Goal: Information Seeking & Learning: Learn about a topic

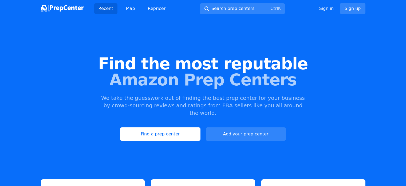
click at [40, 43] on div "Find the most reputable Amazon Prep Centers We take the guesswork out of findin…" at bounding box center [203, 98] width 406 height 145
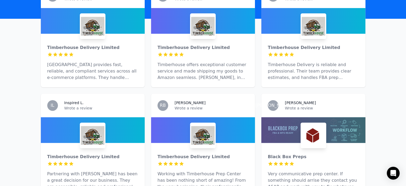
scroll to position [204, 0]
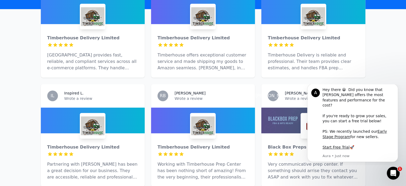
scroll to position [0, 0]
click at [395, 87] on icon "Dismiss notification" at bounding box center [396, 85] width 3 height 3
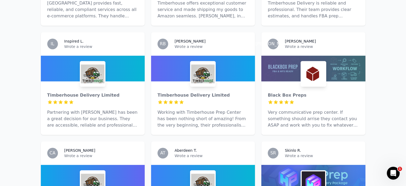
scroll to position [259, 0]
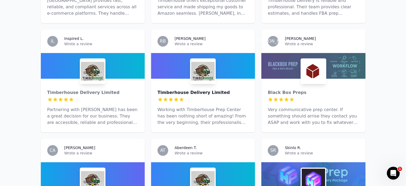
click at [186, 89] on div "Timberhouse Delivery Limited" at bounding box center [203, 92] width 91 height 6
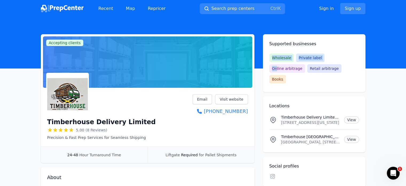
drag, startPoint x: 330, startPoint y: 68, endPoint x: 270, endPoint y: 51, distance: 62.2
click at [270, 51] on div "Supported businesses Wholesale Private label Online arbitrage Retail arbitrage …" at bounding box center [314, 63] width 103 height 58
click at [270, 45] on h2 "Supported businesses" at bounding box center [315, 44] width 90 height 6
drag, startPoint x: 267, startPoint y: 44, endPoint x: 341, endPoint y: 69, distance: 78.0
click at [338, 64] on div "Supported businesses Wholesale Private label Online arbitrage Retail arbitrage …" at bounding box center [314, 63] width 103 height 58
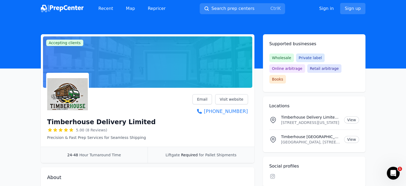
click at [341, 69] on div "Wholesale Private label Online arbitrage Retail arbitrage Books" at bounding box center [315, 68] width 90 height 30
drag, startPoint x: 325, startPoint y: 59, endPoint x: 356, endPoint y: 59, distance: 31.8
click at [356, 59] on div "Wholesale Private label Online arbitrage Retail arbitrage Books" at bounding box center [315, 68] width 90 height 30
drag, startPoint x: 301, startPoint y: 71, endPoint x: 268, endPoint y: 69, distance: 33.2
click at [268, 69] on div "Supported businesses Wholesale Private label Online arbitrage Retail arbitrage …" at bounding box center [314, 63] width 103 height 58
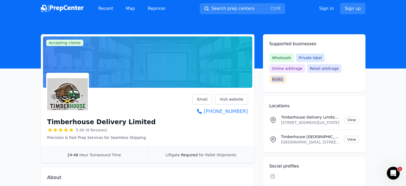
drag, startPoint x: 317, startPoint y: 68, endPoint x: 304, endPoint y: 69, distance: 13.4
click at [286, 75] on span "Books" at bounding box center [278, 79] width 17 height 9
click at [313, 78] on div "Supported businesses Wholesale Private label Online arbitrage Retail arbitrage …" at bounding box center [314, 63] width 103 height 58
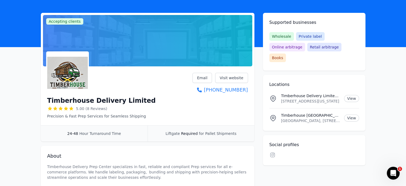
scroll to position [75, 0]
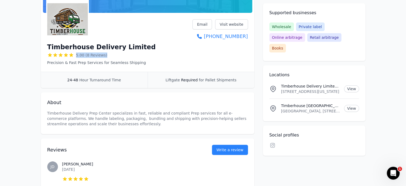
drag, startPoint x: 106, startPoint y: 55, endPoint x: 67, endPoint y: 57, distance: 38.6
click at [67, 57] on div "5.00 (8 Reviews)" at bounding box center [101, 54] width 109 height 5
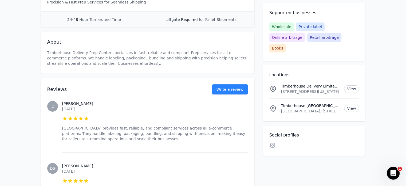
scroll to position [139, 0]
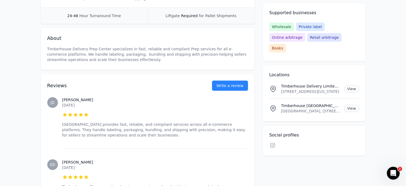
click at [81, 53] on p "Timberhouse Delivery Prep Center specializes in fast, reliable and compliant Pr…" at bounding box center [147, 54] width 201 height 16
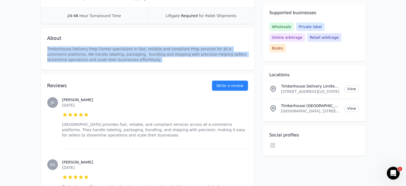
click at [81, 53] on p "Timberhouse Delivery Prep Center specializes in fast, reliable and compliant Pr…" at bounding box center [147, 54] width 201 height 16
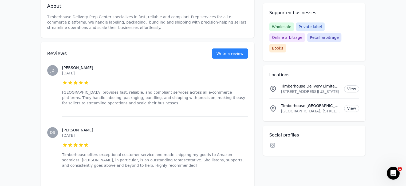
scroll to position [203, 0]
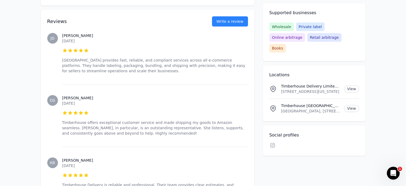
click at [88, 66] on p "[GEOGRAPHIC_DATA] provides fast, reliable, and compliant services across all e-…" at bounding box center [155, 65] width 186 height 16
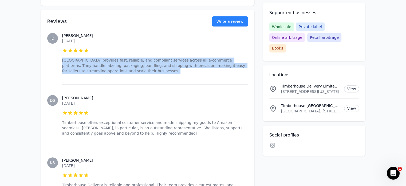
click at [88, 66] on p "[GEOGRAPHIC_DATA] provides fast, reliable, and compliant services across all e-…" at bounding box center [155, 65] width 186 height 16
drag, startPoint x: 99, startPoint y: 41, endPoint x: 61, endPoint y: 42, distance: 37.7
click at [61, 42] on div "JD Janriel D. September 17, 2025 5 out of 5 stars Timberhouse Prep Center provi…" at bounding box center [147, 53] width 201 height 62
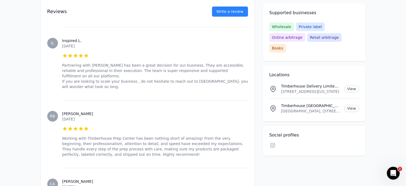
click at [37, 75] on div "Accepting clients Claim business Timberhouse Delivery Limited 5.00 (8 Reviews) …" at bounding box center [203, 8] width 342 height 718
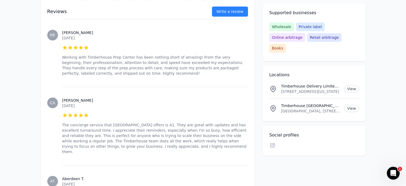
scroll to position [481, 0]
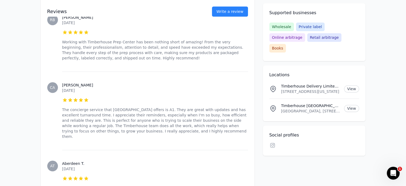
click at [75, 88] on time "September 16, 2025" at bounding box center [68, 90] width 13 height 4
click at [44, 83] on div "Reviews Write a review JD Janriel D. September 17, 2025 5 out of 5 stars Timber…" at bounding box center [148, 1] width 214 height 539
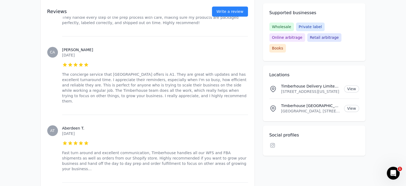
scroll to position [576, 0]
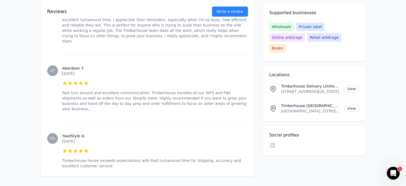
drag, startPoint x: 102, startPoint y: 57, endPoint x: 86, endPoint y: 38, distance: 24.8
click at [86, 55] on div "Aberdeen T. September 16, 2025 5 out of 5 stars Fast turn around and excellent …" at bounding box center [155, 89] width 186 height 68
click at [97, 71] on p "September 16, 2025" at bounding box center [155, 73] width 186 height 5
click at [75, 71] on time "September 16, 2025" at bounding box center [68, 73] width 13 height 4
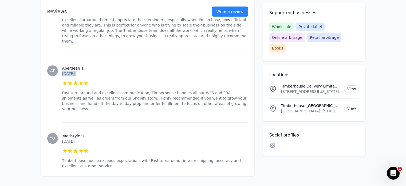
click at [75, 71] on time "September 16, 2025" at bounding box center [68, 73] width 13 height 4
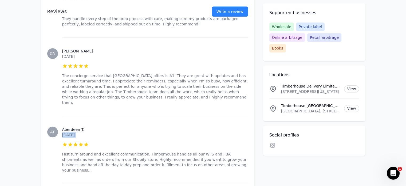
scroll to position [496, 0]
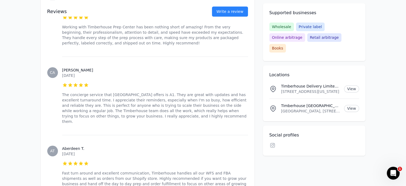
click at [125, 92] on p "The concierge service that [GEOGRAPHIC_DATA] offers is A1. They are great with …" at bounding box center [155, 108] width 186 height 32
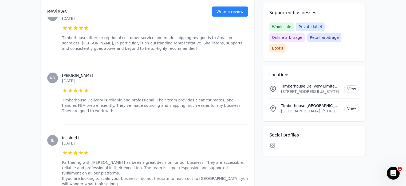
scroll to position [306, 0]
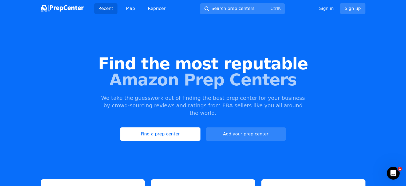
scroll to position [162, 0]
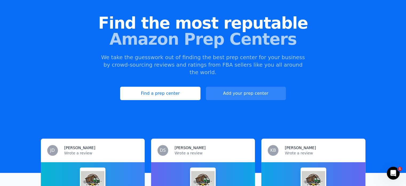
scroll to position [13, 0]
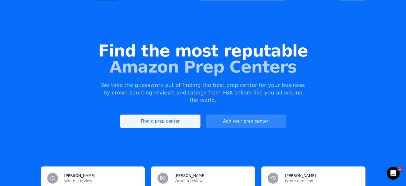
click at [186, 114] on link "Find a prep center" at bounding box center [160, 120] width 80 height 13
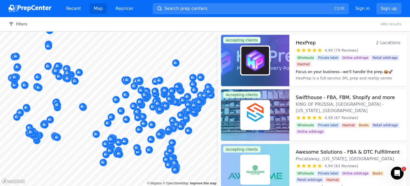
click at [26, 27] on div "Filters Clear all 480 results" at bounding box center [205, 24] width 410 height 14
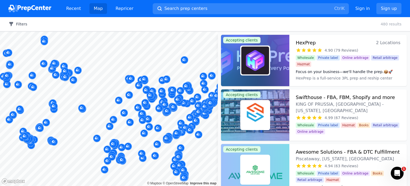
click at [23, 25] on button "Filters" at bounding box center [18, 23] width 19 height 5
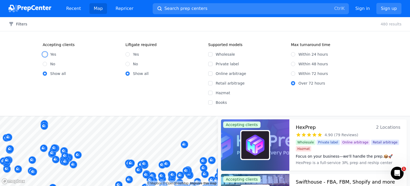
click at [45, 54] on input "Yes" at bounding box center [45, 54] width 4 height 4
radio input "true"
click at [211, 73] on input "Online arbitrage" at bounding box center [210, 73] width 4 height 4
checkbox input "true"
click at [294, 73] on input "Within 72 hours" at bounding box center [293, 73] width 4 height 4
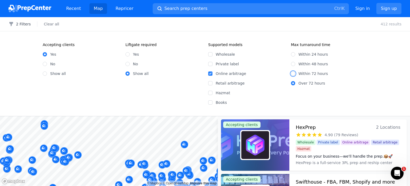
radio input "true"
click at [390, 25] on p "400 results" at bounding box center [391, 23] width 21 height 5
click at [17, 25] on button "3 Filters" at bounding box center [20, 23] width 22 height 5
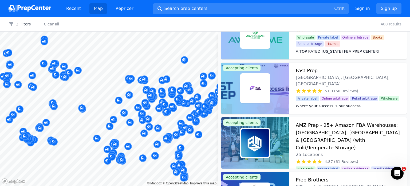
scroll to position [234, 0]
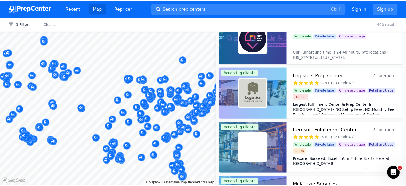
scroll to position [511, 0]
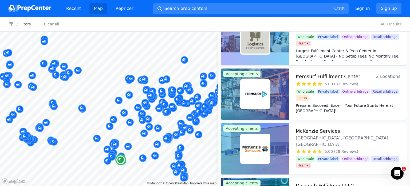
click at [258, 100] on img at bounding box center [256, 94] width 28 height 28
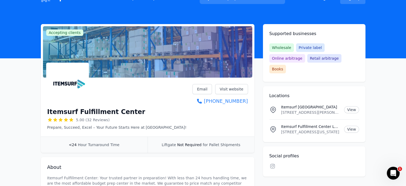
scroll to position [11, 0]
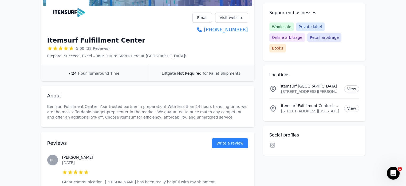
scroll to position [128, 0]
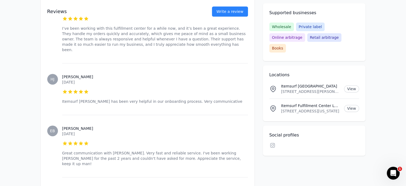
scroll to position [289, 0]
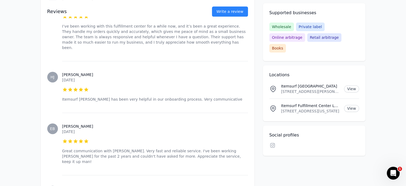
click at [136, 39] on p "I’ve been working with this fulfillment center for a while now, and it’s been a…" at bounding box center [155, 37] width 186 height 27
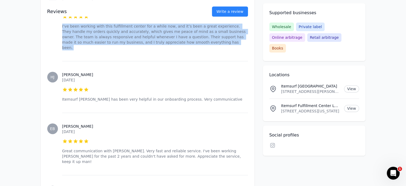
click at [136, 39] on p "I’ve been working with this fulfillment center for a while now, and it’s been a…" at bounding box center [155, 37] width 186 height 27
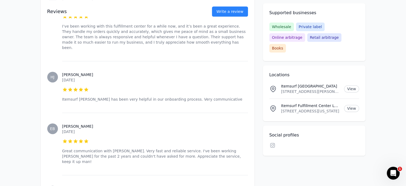
click at [129, 61] on div "Harvey J. April 1, 2025 5 out of 5 stars Itemsurf Jack has been very helpful in…" at bounding box center [155, 87] width 186 height 52
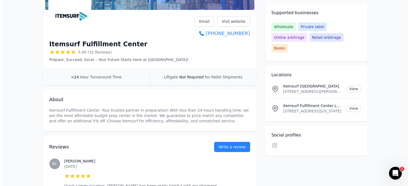
scroll to position [0, 0]
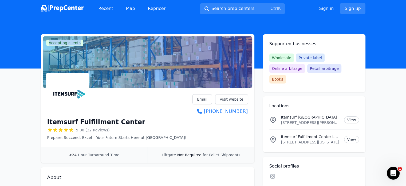
drag, startPoint x: 83, startPoint y: 42, endPoint x: 48, endPoint y: 41, distance: 35.0
click at [48, 41] on div "Accepting clients Claim business" at bounding box center [147, 61] width 209 height 51
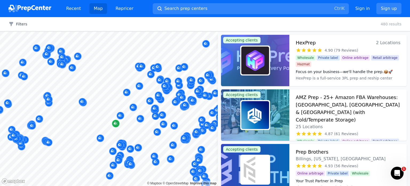
click at [112, 32] on div at bounding box center [109, 32] width 218 height 0
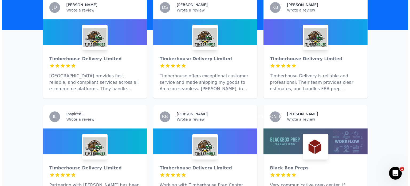
scroll to position [1, 0]
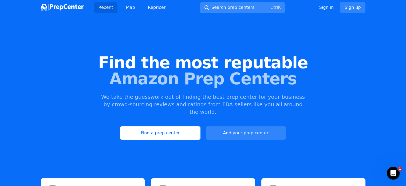
click at [231, 9] on span "Search prep centers" at bounding box center [233, 7] width 43 height 6
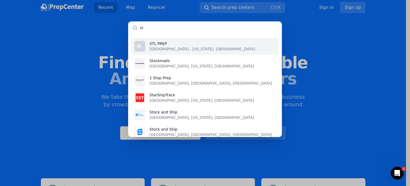
scroll to position [0, 0]
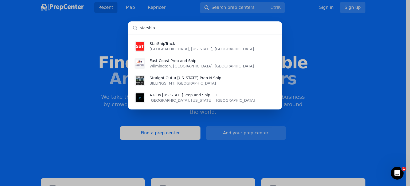
click at [170, 24] on input "starship" at bounding box center [205, 27] width 154 height 13
paste input "Star Ship Pre"
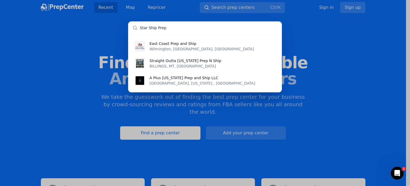
click at [162, 27] on input "Star Ship Prep" at bounding box center [205, 27] width 154 height 13
paste input "Encore Business"
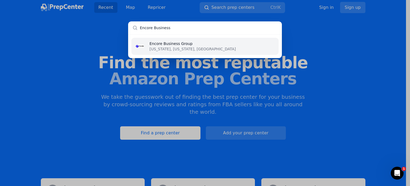
type input "Encore Business"
click at [169, 45] on p "Encore Business Group" at bounding box center [193, 43] width 87 height 5
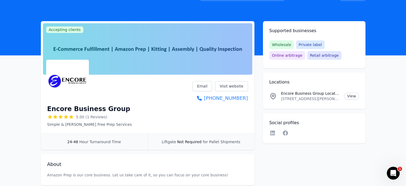
scroll to position [27, 0]
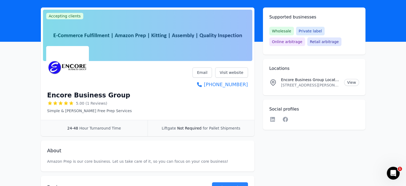
click at [145, 114] on div "Encore Business Group 5.00 (1 Reviews) Simple & [PERSON_NAME] Free Prep Service…" at bounding box center [148, 91] width 214 height 57
drag, startPoint x: 105, startPoint y: 102, endPoint x: 85, endPoint y: 106, distance: 20.1
click at [85, 106] on div "5.00 (1 Reviews)" at bounding box center [89, 102] width 85 height 5
click at [120, 106] on div "Encore Business Group 5.00 (1 Reviews) Simple & [PERSON_NAME] Free Prep Service…" at bounding box center [147, 90] width 201 height 46
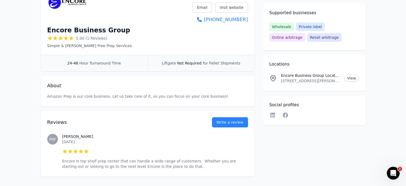
scroll to position [114, 0]
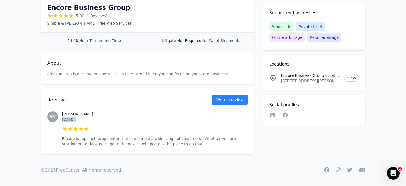
drag, startPoint x: 88, startPoint y: 122, endPoint x: 60, endPoint y: 121, distance: 27.5
click at [60, 121] on div "[PERSON_NAME] [DATE] 5 out of 5 stars Encore is top shelf prep center that can …" at bounding box center [147, 128] width 201 height 57
click at [115, 125] on div "[PERSON_NAME] [DATE] 5 out of 5 stars Encore is top shelf prep center that can …" at bounding box center [155, 128] width 186 height 57
click at [123, 142] on p "Encore is top shelf prep center that can handle a wide range of customers. Whet…" at bounding box center [155, 141] width 186 height 11
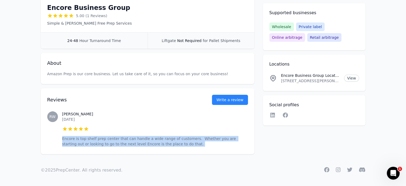
click at [123, 142] on p "Encore is top shelf prep center that can handle a wide range of customers. Whet…" at bounding box center [155, 141] width 186 height 11
click at [149, 153] on div "[PERSON_NAME] [DATE] 5 out of 5 stars Encore is top shelf prep center that can …" at bounding box center [155, 128] width 186 height 57
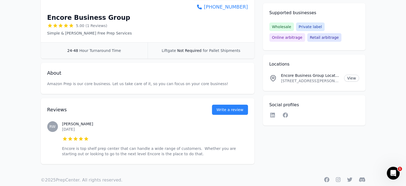
scroll to position [103, 0]
